Goal: Information Seeking & Learning: Learn about a topic

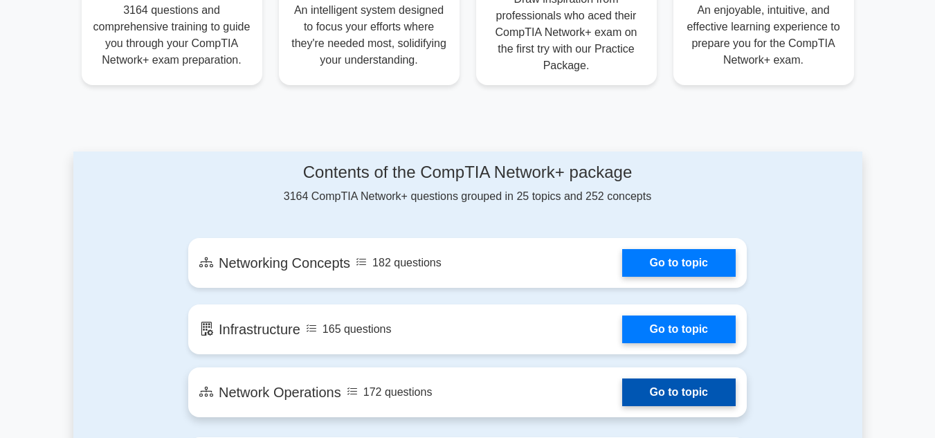
scroll to position [623, 0]
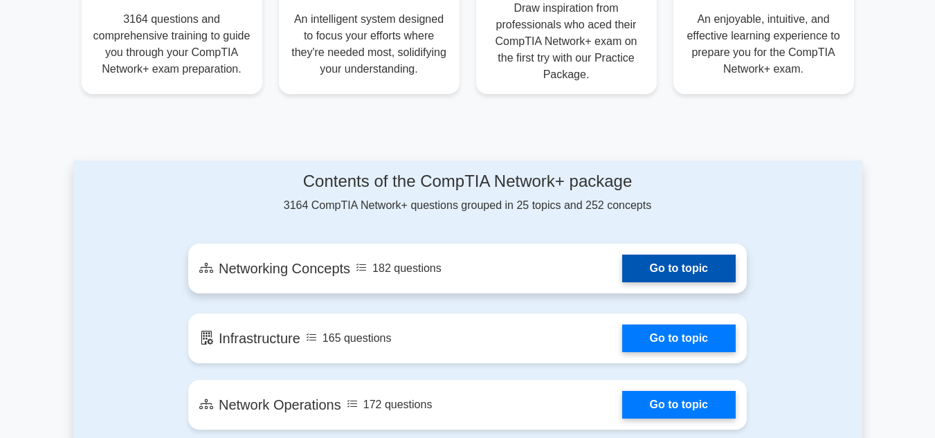
click at [622, 268] on link "Go to topic" at bounding box center [679, 269] width 114 height 28
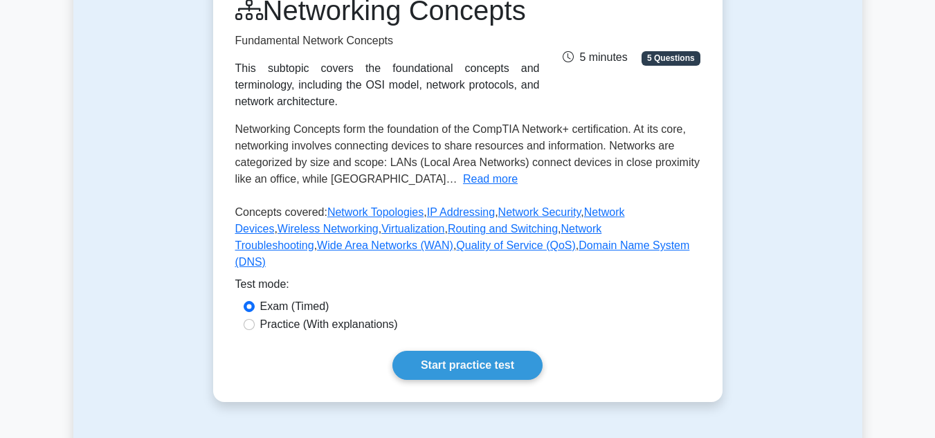
scroll to position [208, 0]
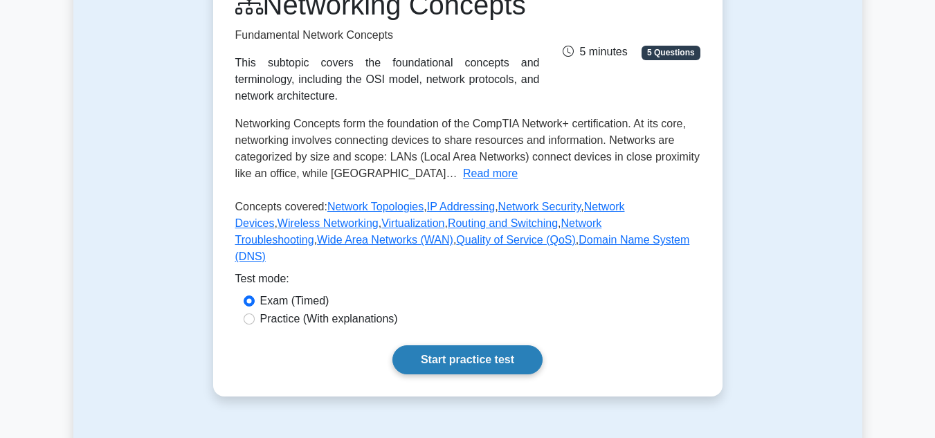
click at [438, 374] on link "Start practice test" at bounding box center [467, 359] width 150 height 29
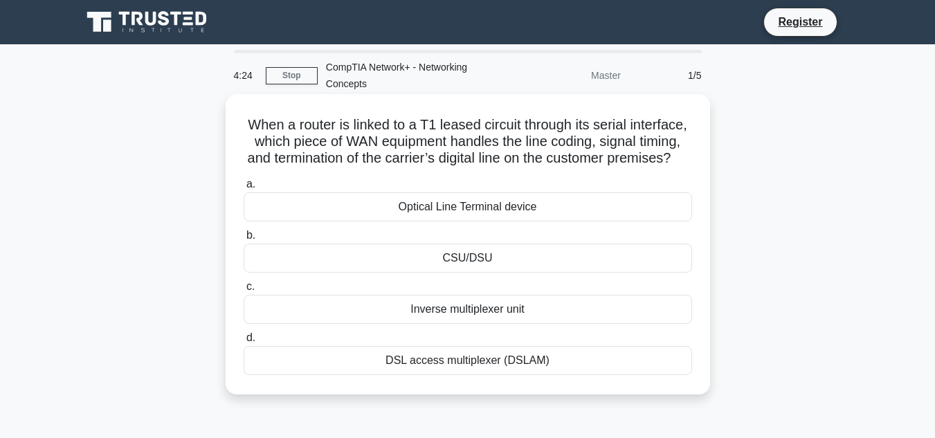
click at [480, 273] on div "CSU/DSU" at bounding box center [468, 258] width 449 height 29
click at [244, 240] on input "b. CSU/DSU" at bounding box center [244, 235] width 0 height 9
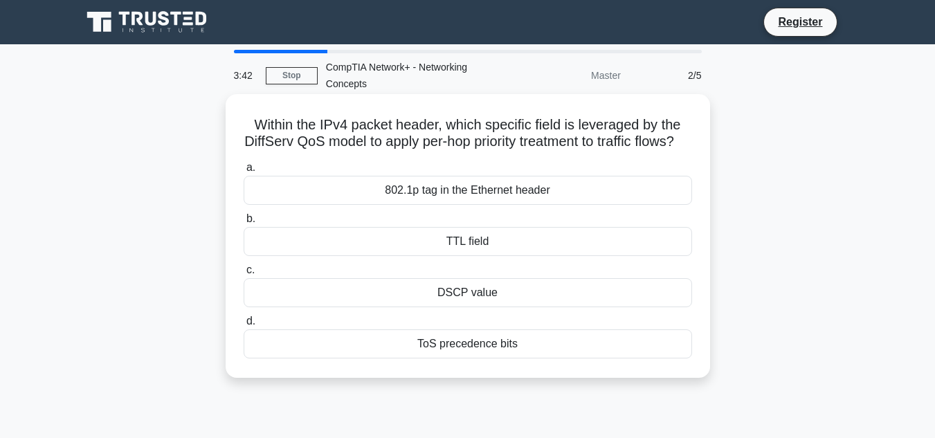
click at [439, 307] on div "DSCP value" at bounding box center [468, 292] width 449 height 29
click at [244, 275] on input "c. DSCP value" at bounding box center [244, 270] width 0 height 9
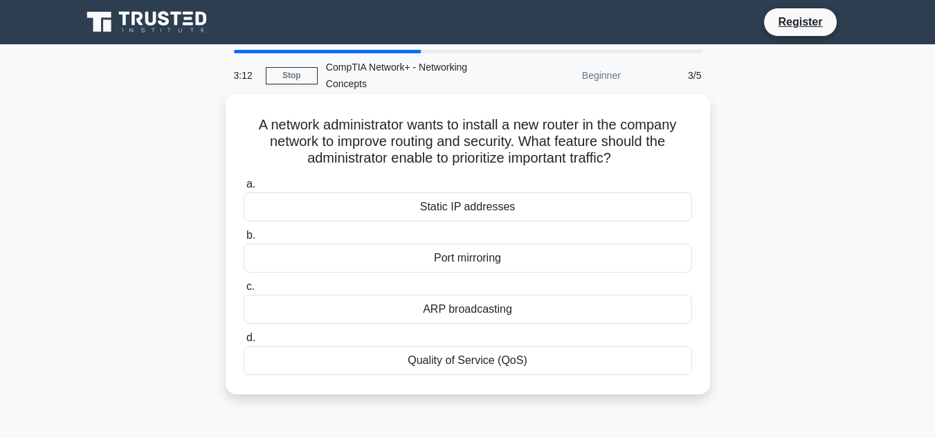
click at [444, 218] on div "Static IP addresses" at bounding box center [468, 206] width 449 height 29
click at [244, 189] on input "a. Static IP addresses" at bounding box center [244, 184] width 0 height 9
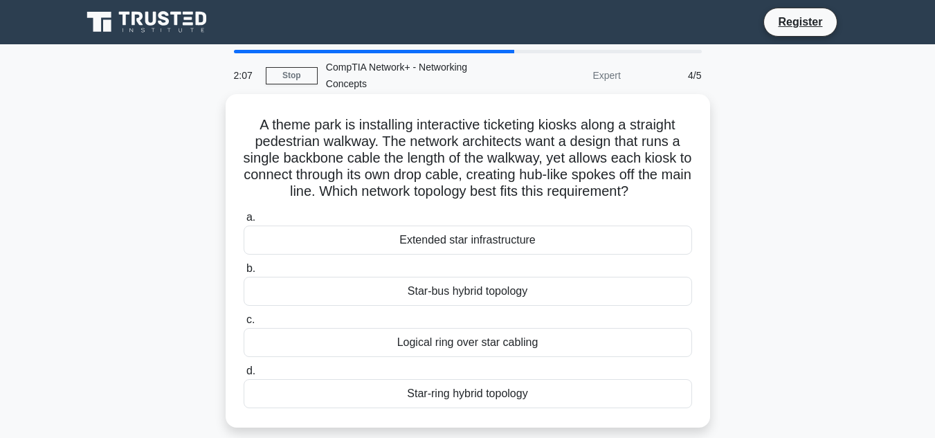
click at [472, 239] on div "Extended star infrastructure" at bounding box center [468, 240] width 449 height 29
click at [244, 222] on input "a. Extended star infrastructure" at bounding box center [244, 217] width 0 height 9
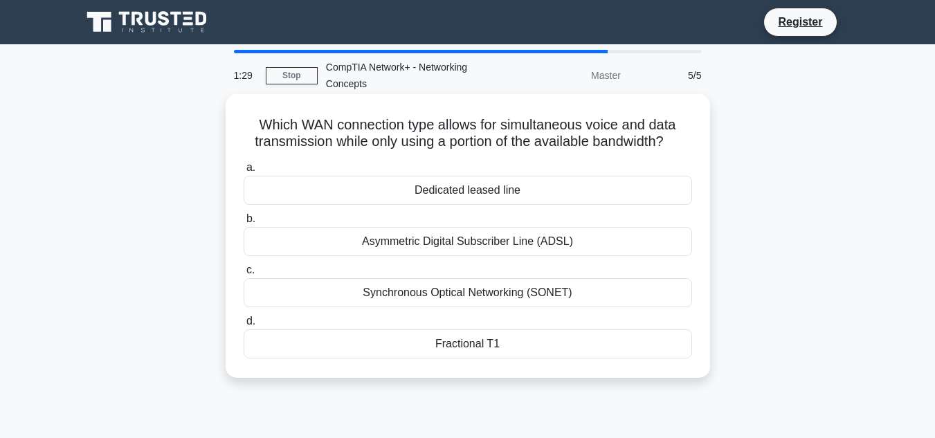
click at [423, 188] on div "Dedicated leased line" at bounding box center [468, 190] width 449 height 29
click at [244, 172] on input "a. Dedicated leased line" at bounding box center [244, 167] width 0 height 9
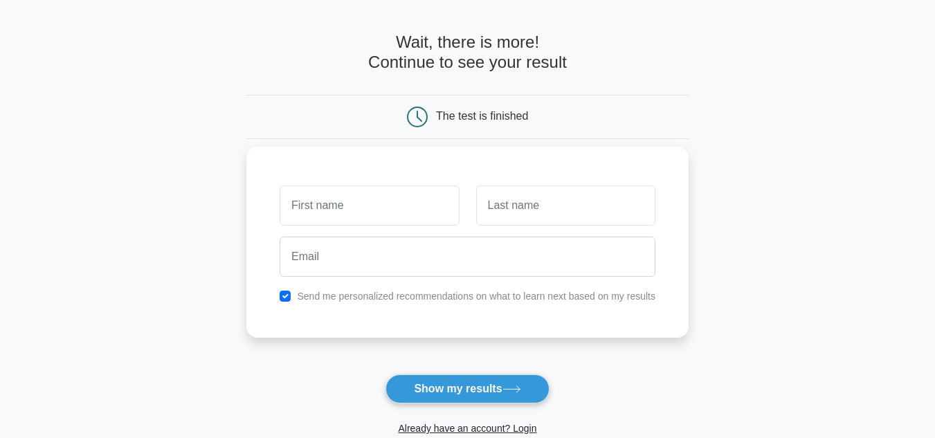
scroll to position [69, 0]
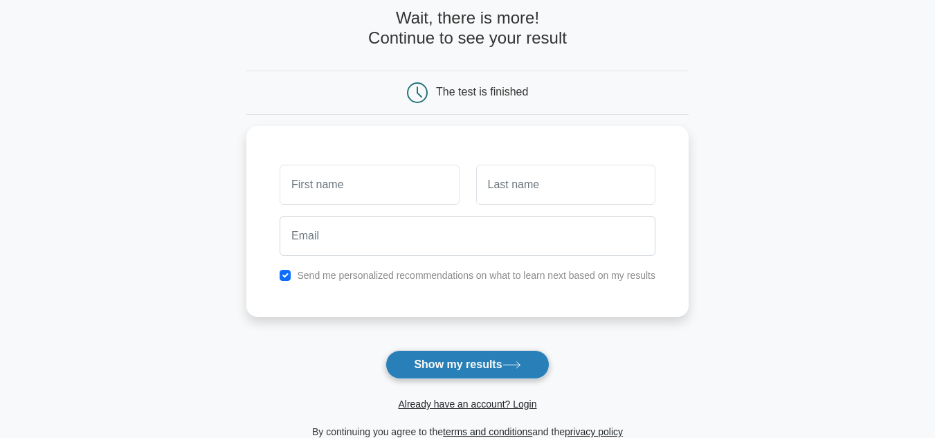
click at [462, 365] on button "Show my results" at bounding box center [467, 364] width 163 height 29
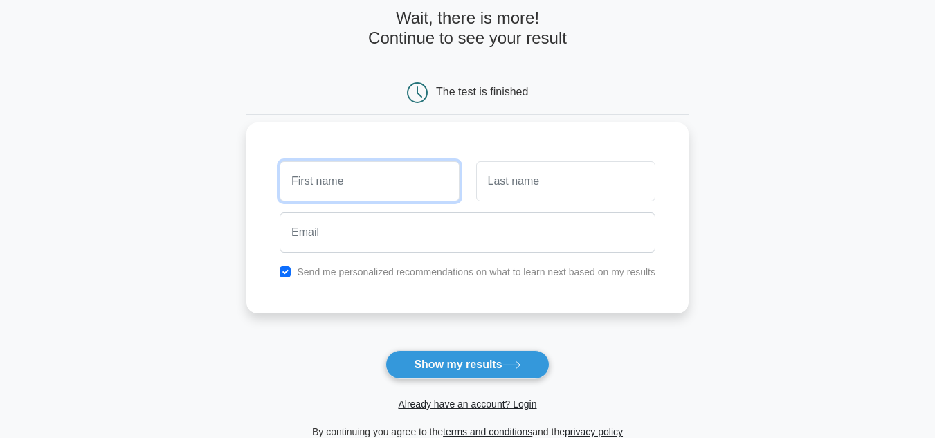
click at [325, 184] on input "text" at bounding box center [369, 181] width 179 height 40
type input "[PERSON_NAME]"
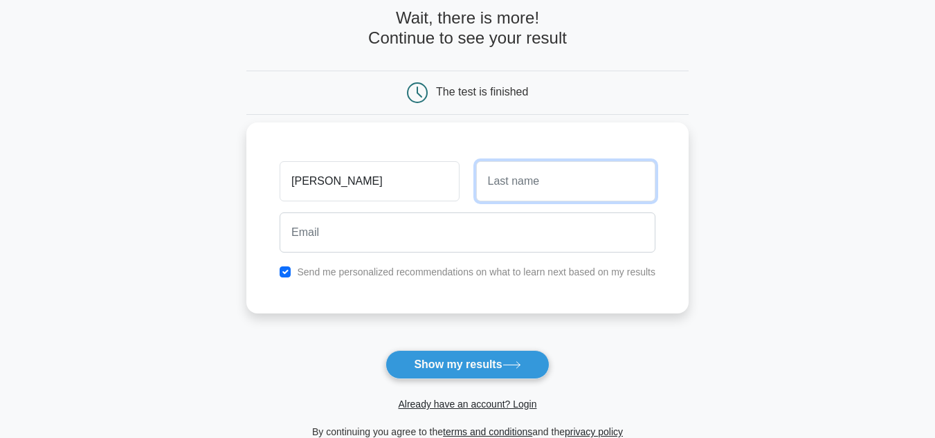
click at [485, 180] on input "text" at bounding box center [565, 181] width 179 height 40
type input "B"
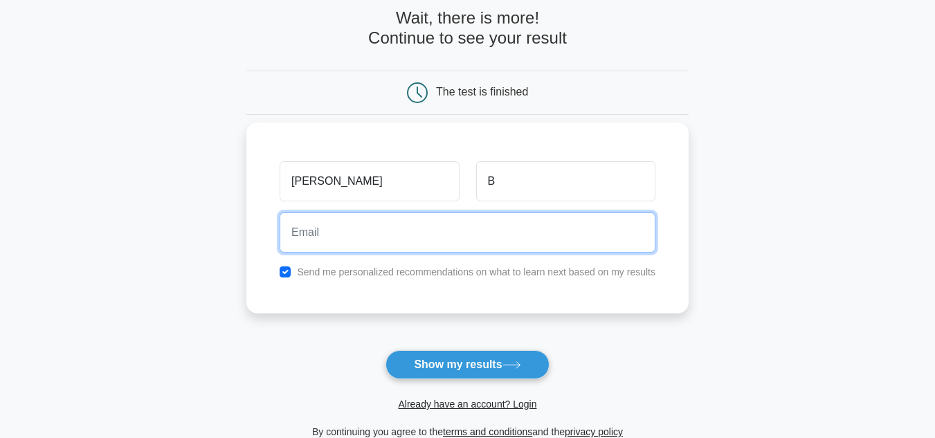
click at [324, 240] on input "email" at bounding box center [468, 233] width 376 height 40
type input "iwin777victory@gmail.com"
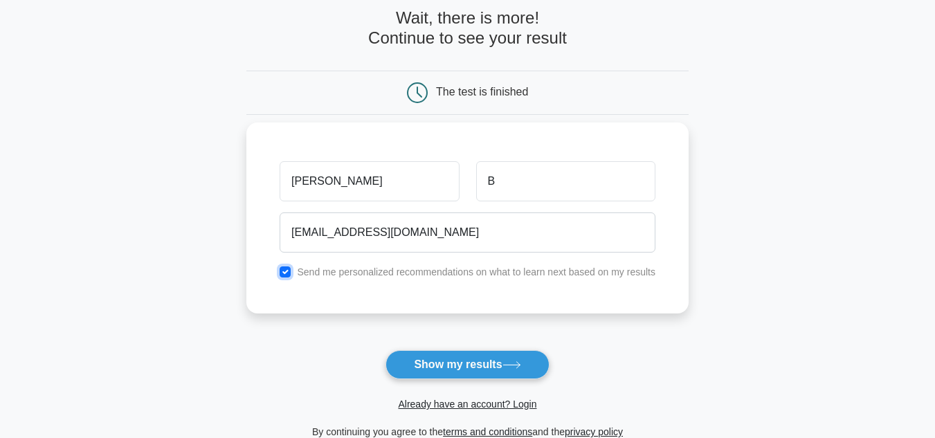
click at [282, 270] on input "checkbox" at bounding box center [285, 272] width 11 height 11
checkbox input "false"
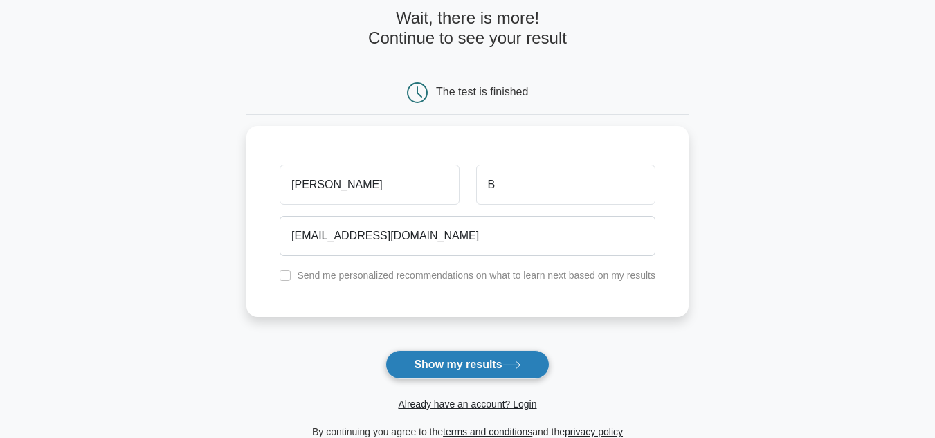
click at [444, 362] on button "Show my results" at bounding box center [467, 364] width 163 height 29
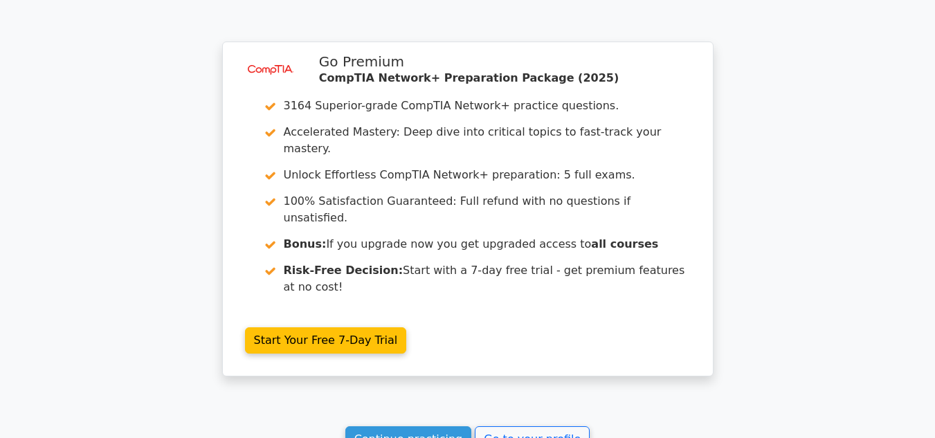
scroll to position [1108, 0]
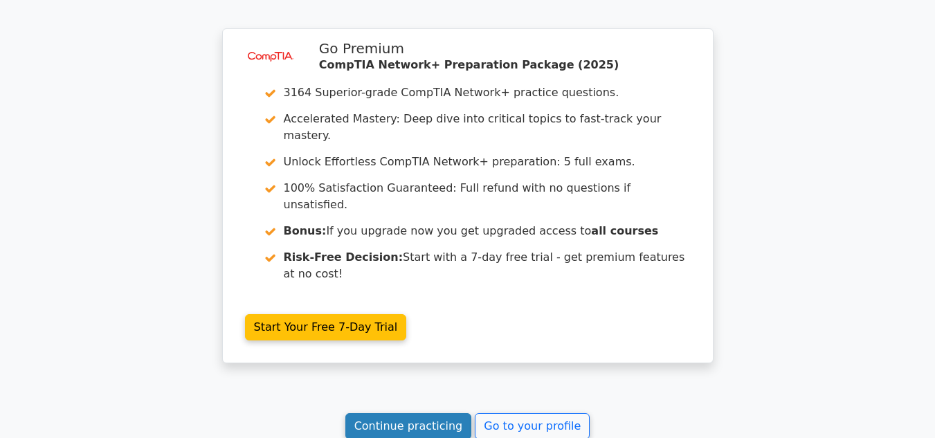
click at [415, 413] on link "Continue practicing" at bounding box center [408, 426] width 127 height 26
